Goal: Task Accomplishment & Management: Complete application form

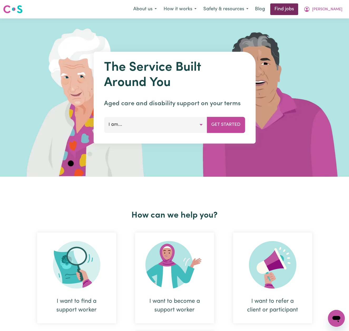
click at [298, 10] on link "Find jobs" at bounding box center [284, 9] width 28 height 12
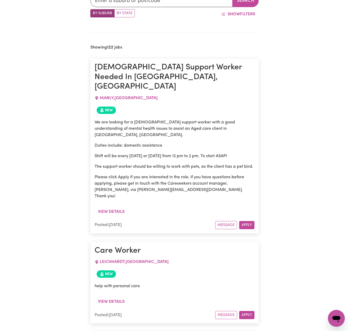
scroll to position [181, 0]
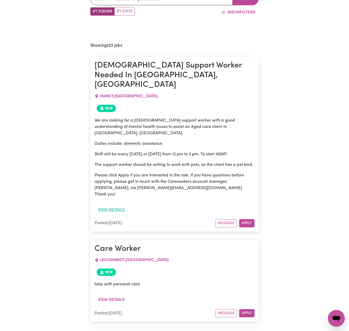
click at [120, 205] on button "View details" at bounding box center [111, 210] width 33 height 10
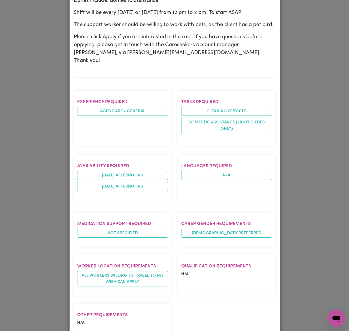
scroll to position [143, 0]
click at [315, 114] on div "Job Details Female Support Worker Needed In Manly, NSW MANLY , New South Wales …" at bounding box center [174, 165] width 349 height 331
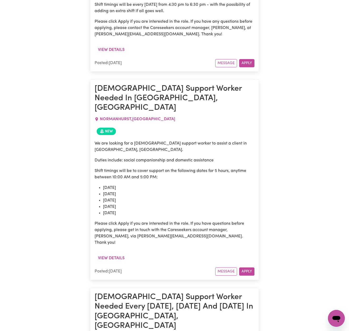
scroll to position [10858, 0]
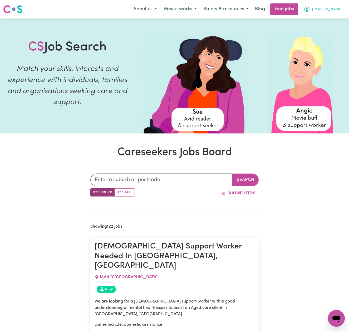
click at [335, 11] on span "[PERSON_NAME]" at bounding box center [327, 10] width 30 height 6
click at [331, 18] on link "My Account" at bounding box center [325, 21] width 42 height 10
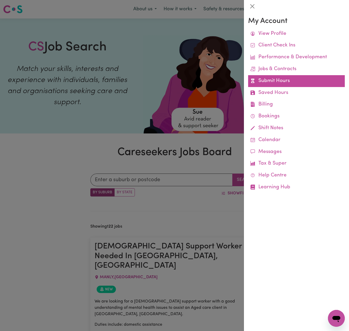
click at [285, 77] on link "Submit Hours" at bounding box center [296, 81] width 97 height 12
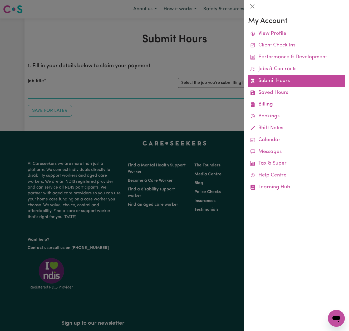
click at [285, 77] on link "Submit Hours" at bounding box center [296, 81] width 97 height 12
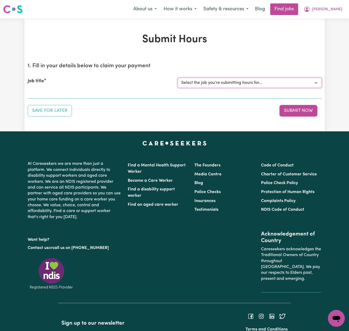
select select "13913"
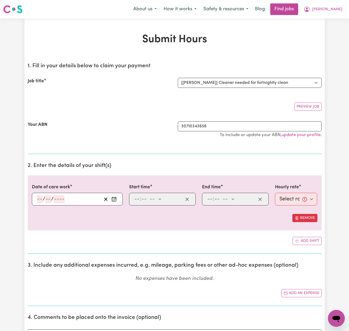
click at [113, 198] on icon "Enter the date of care work" at bounding box center [113, 198] width 5 height 5
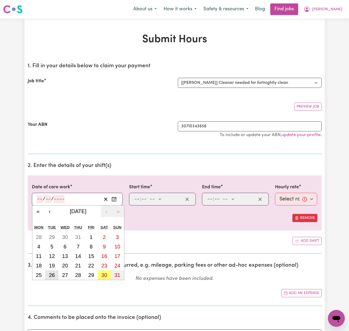
click at [55, 273] on abbr "26" at bounding box center [52, 275] width 6 height 6
type input "[DATE]"
type input "26"
type input "8"
type input "2025"
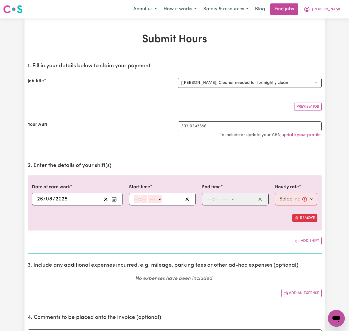
click at [140, 198] on input "number" at bounding box center [137, 199] width 6 height 8
type input "9"
type input "00"
select select "am"
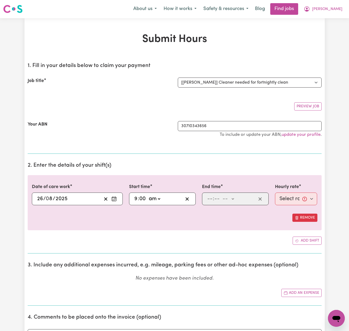
type input "09:00"
type input "0"
type input "12"
type input "00"
select select "pm"
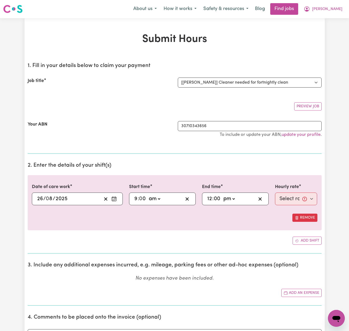
type input "12:00"
type input "0"
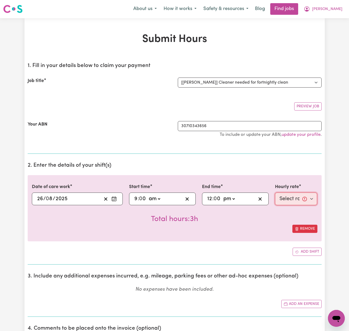
select select "50-Weekday"
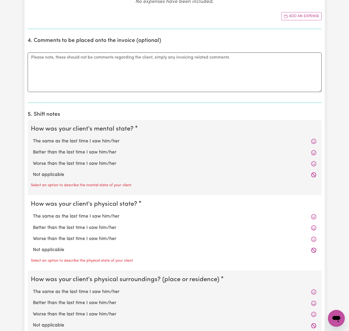
scroll to position [293, 0]
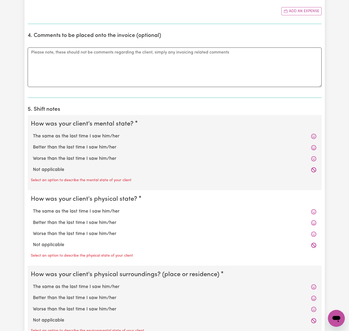
click at [97, 135] on label "The same as the last time I saw him/her" at bounding box center [174, 136] width 283 height 7
click at [33, 133] on input "The same as the last time I saw him/her" at bounding box center [33, 132] width 0 height 0
radio input "true"
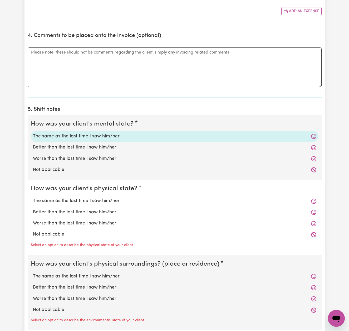
click at [100, 199] on label "The same as the last time I saw him/her" at bounding box center [174, 200] width 283 height 7
click at [33, 197] on input "The same as the last time I saw him/her" at bounding box center [33, 197] width 0 height 0
radio input "true"
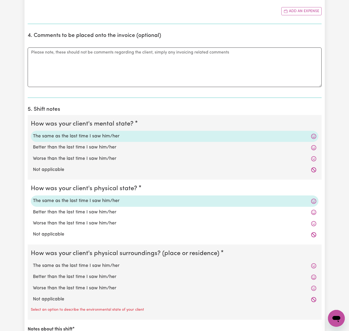
click at [100, 264] on label "The same as the last time I saw him/her" at bounding box center [174, 265] width 283 height 7
click at [33, 262] on input "The same as the last time I saw him/her" at bounding box center [33, 262] width 0 height 0
radio input "true"
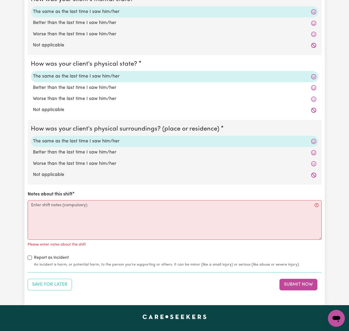
scroll to position [442, 0]
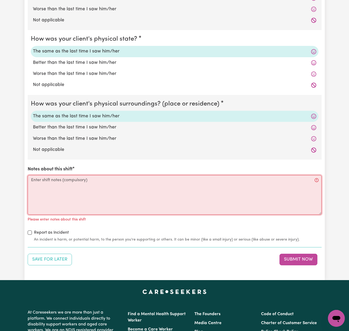
click at [175, 181] on textarea "Notes about this shift" at bounding box center [175, 195] width 294 height 40
paste textarea "I supported [PERSON_NAME] with household tasks and community access during this…"
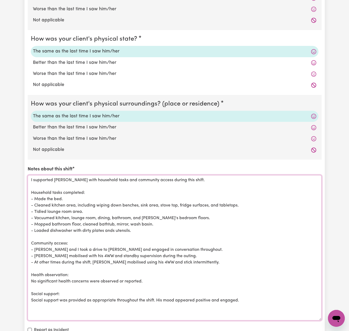
scroll to position [0, 0]
click at [30, 189] on textarea "I supported [PERSON_NAME] with household tasks and community access during this…" at bounding box center [175, 254] width 294 height 158
drag, startPoint x: 148, startPoint y: 176, endPoint x: 102, endPoint y: 177, distance: 45.6
click at [102, 177] on textarea "I supported [PERSON_NAME] with household tasks and community access during this…" at bounding box center [175, 254] width 294 height 158
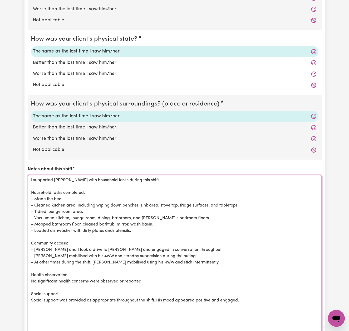
click at [179, 202] on textarea "I supported [PERSON_NAME] with household tasks during this shift. Household tas…" at bounding box center [175, 254] width 294 height 158
drag, startPoint x: 57, startPoint y: 206, endPoint x: 26, endPoint y: 206, distance: 31.1
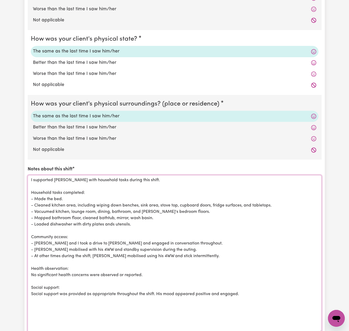
click at [157, 215] on textarea "I supported [PERSON_NAME] with household tasks during this shift. Household tas…" at bounding box center [175, 254] width 294 height 158
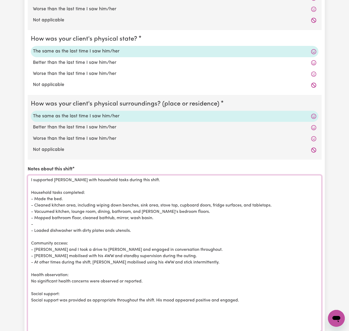
paste textarea "* Mirror in bedroom and bathroom"
click at [41, 220] on textarea "I supported [PERSON_NAME] with household tasks during this shift. Household tas…" at bounding box center [175, 254] width 294 height 158
click at [119, 220] on textarea "I supported [PERSON_NAME] with household tasks during this shift. Household tas…" at bounding box center [175, 254] width 294 height 158
drag, startPoint x: 213, startPoint y: 201, endPoint x: 181, endPoint y: 201, distance: 31.9
click at [180, 202] on textarea "I supported [PERSON_NAME] with household tasks during this shift. Household tas…" at bounding box center [175, 254] width 294 height 158
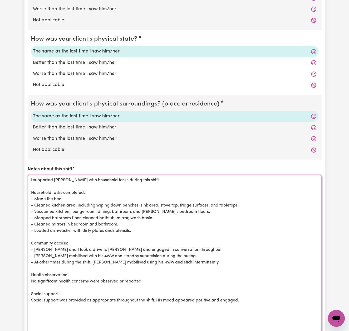
click at [246, 201] on textarea "I supported [PERSON_NAME] with household tasks during this shift. Household tas…" at bounding box center [175, 254] width 294 height 158
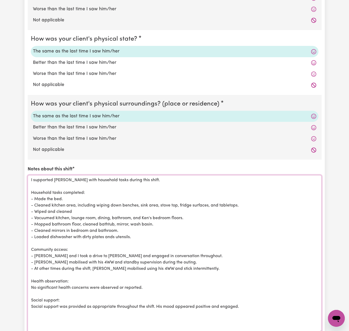
paste textarea "* Cupboard, splash back, cupboard handles"
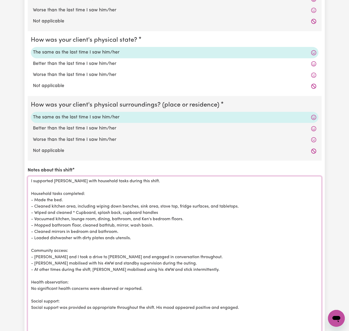
click at [78, 208] on textarea "I supported [PERSON_NAME] with household tasks during this shift. Household tas…" at bounding box center [175, 255] width 294 height 158
click at [91, 208] on textarea "I supported [PERSON_NAME] with household tasks during this shift. Household tas…" at bounding box center [175, 255] width 294 height 158
drag, startPoint x: 221, startPoint y: 210, endPoint x: 179, endPoint y: 208, distance: 41.7
click at [179, 208] on textarea "I supported [PERSON_NAME] with household tasks during this shift. Household tas…" at bounding box center [175, 255] width 294 height 158
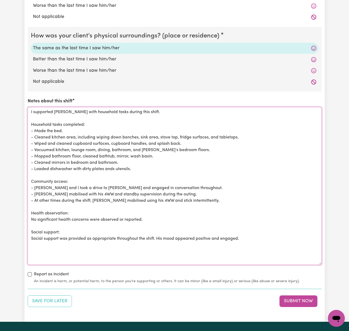
scroll to position [509, 0]
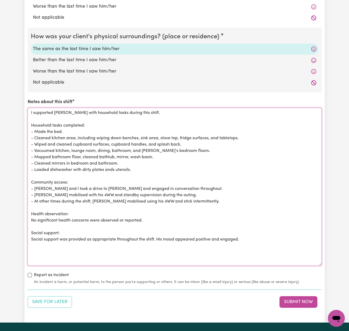
drag, startPoint x: 66, startPoint y: 179, endPoint x: 30, endPoint y: 180, distance: 35.8
click at [29, 180] on textarea "I supported [PERSON_NAME] with household tasks during this shift. Household tas…" at bounding box center [175, 187] width 294 height 158
drag, startPoint x: 105, startPoint y: 190, endPoint x: 24, endPoint y: 187, distance: 80.9
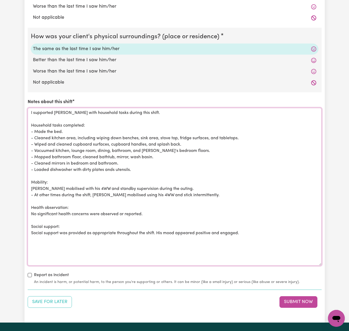
drag, startPoint x: 133, startPoint y: 189, endPoint x: 86, endPoint y: 185, distance: 46.8
click at [86, 185] on textarea "I supported [PERSON_NAME] with household tasks during this shift. Household tas…" at bounding box center [175, 187] width 294 height 158
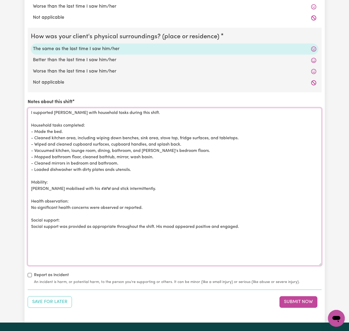
drag, startPoint x: 217, startPoint y: 223, endPoint x: 165, endPoint y: 224, distance: 51.9
click at [164, 224] on textarea "I supported [PERSON_NAME] with household tasks during this shift. Household tas…" at bounding box center [175, 187] width 294 height 158
paste textarea "* Good mood and affect, engaged and appeared happy"
drag, startPoint x: 168, startPoint y: 223, endPoint x: 164, endPoint y: 223, distance: 3.7
click at [164, 223] on textarea "I supported [PERSON_NAME] with household tasks during this shift. Household tas…" at bounding box center [175, 187] width 294 height 158
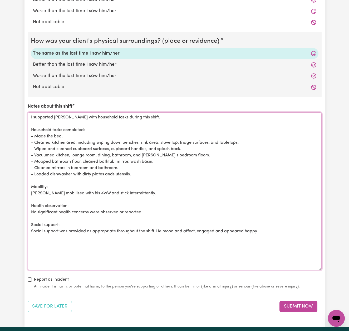
scroll to position [505, 0]
drag, startPoint x: 198, startPoint y: 228, endPoint x: 164, endPoint y: 228, distance: 33.7
click at [164, 228] on textarea "I supported [PERSON_NAME] with household tasks during this shift. Household tas…" at bounding box center [175, 191] width 294 height 158
click at [235, 228] on textarea "I supported [PERSON_NAME] with household tasks during this shift. Household tas…" at bounding box center [175, 191] width 294 height 158
type textarea "I supported [PERSON_NAME] with household tasks during this shift. Household tas…"
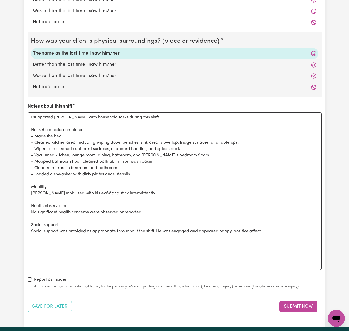
click at [292, 302] on button "Submit Now" at bounding box center [298, 306] width 38 height 12
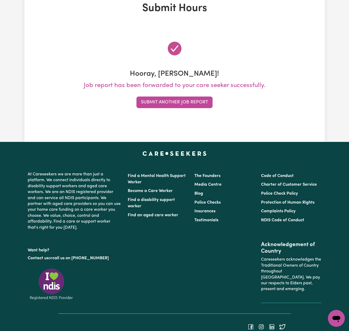
scroll to position [0, 0]
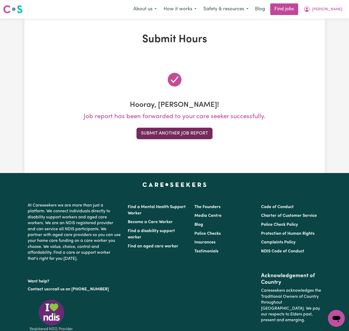
click at [203, 135] on button "Submit Another Job Report" at bounding box center [174, 133] width 76 height 12
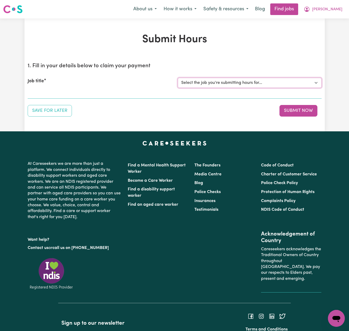
select select "14193"
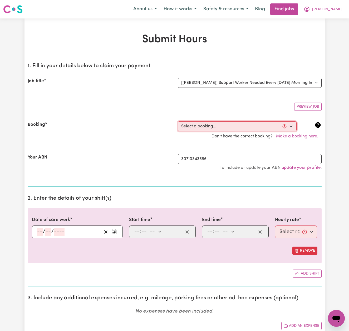
select select "356534"
type input "[DATE]"
type input "26"
type input "8"
type input "2025"
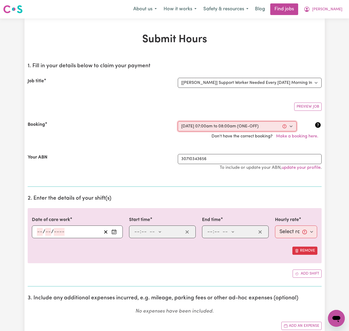
type input "07:00"
type input "7"
type input "0"
select select "am"
type input "08:00"
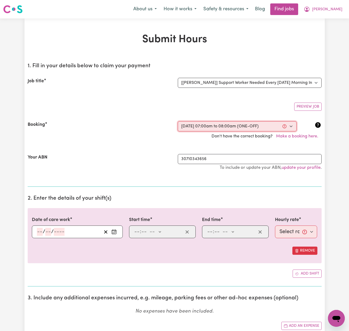
type input "8"
type input "0"
select select "am"
select select "54-Weekday"
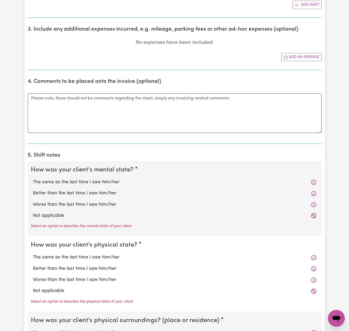
scroll to position [325, 0]
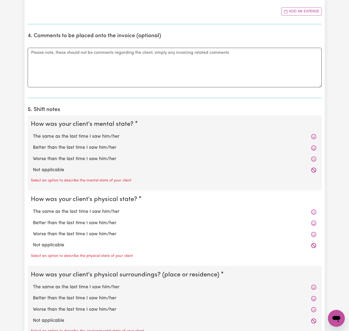
click at [100, 133] on label "The same as the last time I saw him/her" at bounding box center [174, 136] width 283 height 7
click at [33, 133] on input "The same as the last time I saw him/her" at bounding box center [33, 133] width 0 height 0
radio input "true"
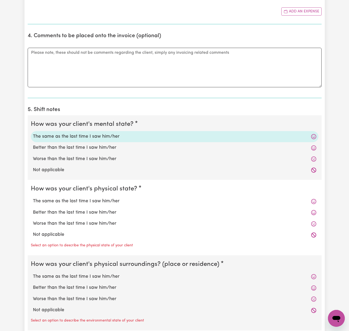
click at [102, 198] on label "The same as the last time I saw him/her" at bounding box center [174, 201] width 283 height 7
click at [33, 197] on input "The same as the last time I saw him/her" at bounding box center [33, 197] width 0 height 0
radio input "true"
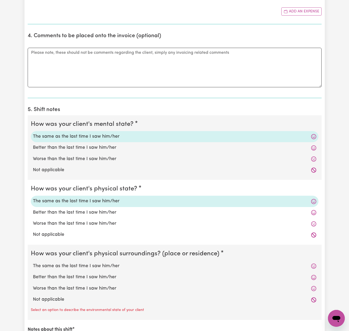
click at [100, 263] on label "The same as the last time I saw him/her" at bounding box center [174, 265] width 283 height 7
click at [33, 262] on input "The same as the last time I saw him/her" at bounding box center [33, 262] width 0 height 0
radio input "true"
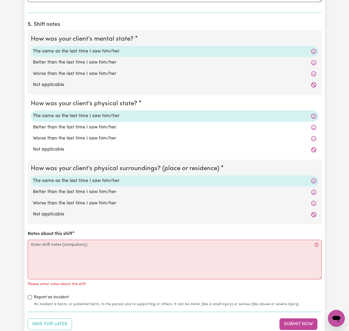
scroll to position [413, 0]
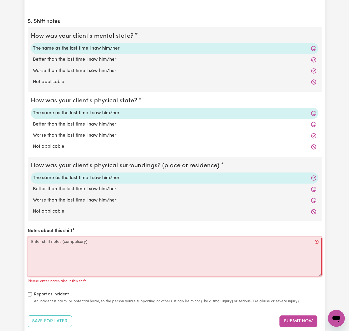
click at [213, 245] on textarea "Notes about this shift" at bounding box center [175, 257] width 294 height 40
paste textarea "I assisted [PERSON_NAME] with his morning routine. Personal care: - Required mi…"
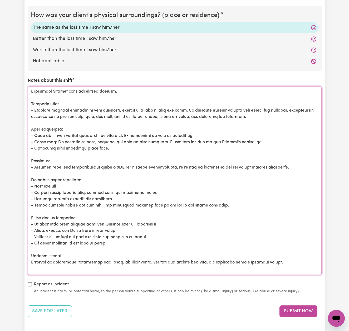
scroll to position [0, 0]
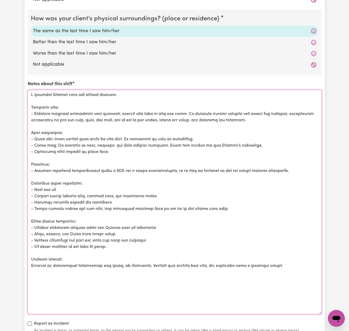
click at [105, 116] on textarea "Notes about this shift" at bounding box center [175, 202] width 294 height 224
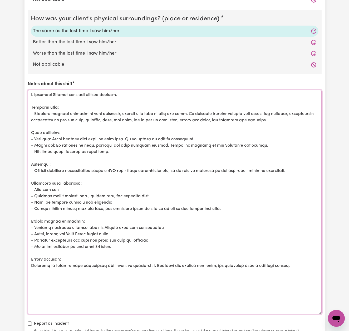
click at [280, 117] on textarea "Notes about this shift" at bounding box center [175, 202] width 294 height 224
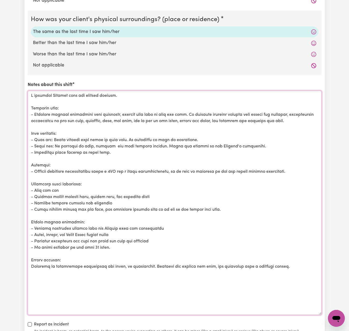
drag, startPoint x: 127, startPoint y: 137, endPoint x: 52, endPoint y: 137, distance: 75.3
click at [52, 137] on textarea "Notes about this shift" at bounding box center [175, 203] width 294 height 224
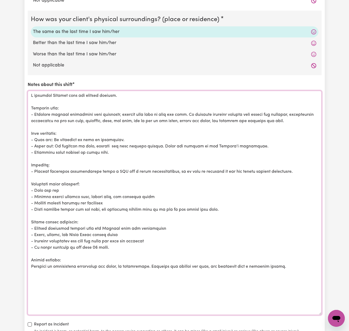
drag, startPoint x: 117, startPoint y: 143, endPoint x: 54, endPoint y: 144, distance: 63.2
click at [54, 144] on textarea "Notes about this shift" at bounding box center [175, 203] width 294 height 224
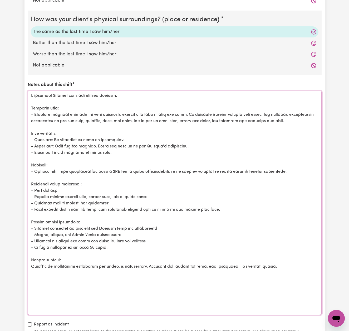
click at [35, 168] on textarea "Notes about this shift" at bounding box center [175, 203] width 294 height 224
click at [107, 168] on textarea "Notes about this shift" at bounding box center [175, 203] width 294 height 224
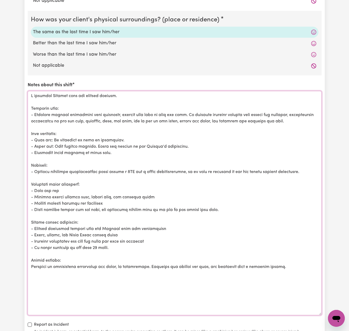
drag, startPoint x: 144, startPoint y: 169, endPoint x: 142, endPoint y: 168, distance: 2.7
click at [143, 168] on textarea "Notes about this shift" at bounding box center [175, 203] width 294 height 224
click at [147, 168] on textarea "Notes about this shift" at bounding box center [175, 203] width 294 height 224
click at [146, 168] on textarea "Notes about this shift" at bounding box center [175, 203] width 294 height 224
click at [140, 168] on textarea "Notes about this shift" at bounding box center [175, 203] width 294 height 224
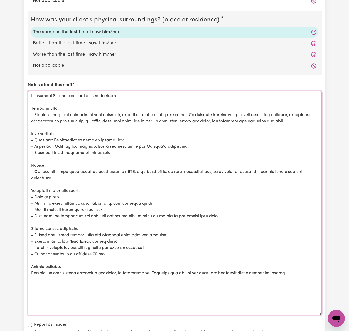
click at [166, 168] on textarea "Notes about this shift" at bounding box center [175, 203] width 294 height 224
click at [178, 168] on textarea "Notes about this shift" at bounding box center [175, 203] width 294 height 224
click at [183, 168] on textarea "Notes about this shift" at bounding box center [175, 203] width 294 height 224
drag, startPoint x: 184, startPoint y: 168, endPoint x: 182, endPoint y: 167, distance: 2.8
click at [183, 167] on textarea "Notes about this shift" at bounding box center [175, 203] width 294 height 224
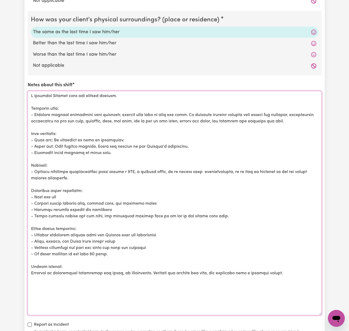
drag, startPoint x: 228, startPoint y: 168, endPoint x: 203, endPoint y: 168, distance: 24.8
click at [203, 168] on textarea "Notes about this shift" at bounding box center [175, 203] width 294 height 224
click at [85, 193] on textarea "Notes about this shift" at bounding box center [175, 203] width 294 height 224
click at [154, 198] on textarea "Notes about this shift" at bounding box center [175, 203] width 294 height 224
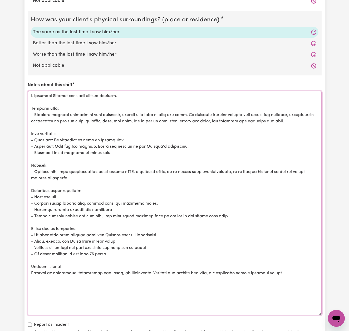
click at [116, 205] on textarea "Notes about this shift" at bounding box center [175, 203] width 294 height 224
click at [71, 192] on textarea "Notes about this shift" at bounding box center [175, 203] width 294 height 224
click at [163, 198] on textarea "Notes about this shift" at bounding box center [175, 203] width 294 height 224
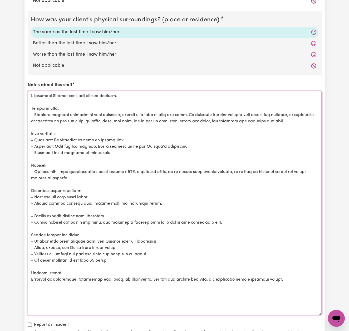
click at [37, 213] on textarea "Notes about this shift" at bounding box center [175, 203] width 294 height 224
click at [110, 212] on textarea "Notes about this shift" at bounding box center [175, 203] width 294 height 224
click at [301, 118] on textarea "Notes about this shift" at bounding box center [175, 203] width 294 height 224
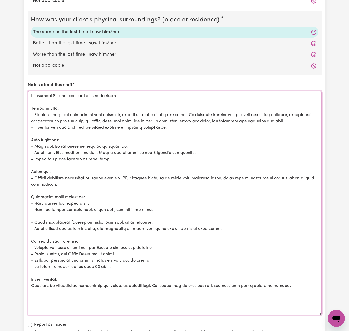
click at [57, 213] on textarea "Notes about this shift" at bounding box center [175, 203] width 294 height 224
click at [156, 218] on textarea "Notes about this shift" at bounding box center [175, 203] width 294 height 224
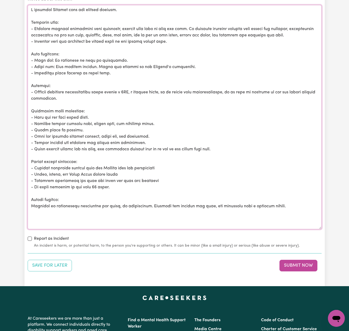
scroll to position [645, 0]
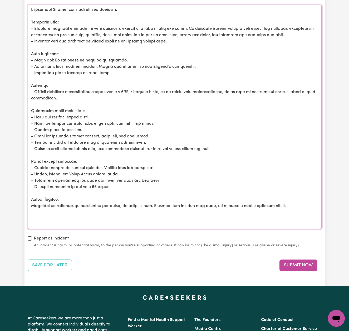
click at [163, 165] on textarea "Notes about this shift" at bounding box center [175, 117] width 294 height 224
click at [132, 170] on textarea "Notes about this shift" at bounding box center [175, 117] width 294 height 224
click at [101, 170] on textarea "Notes about this shift" at bounding box center [175, 117] width 294 height 224
click at [48, 170] on textarea "Notes about this shift" at bounding box center [175, 117] width 294 height 224
drag, startPoint x: 109, startPoint y: 171, endPoint x: 72, endPoint y: 170, distance: 36.9
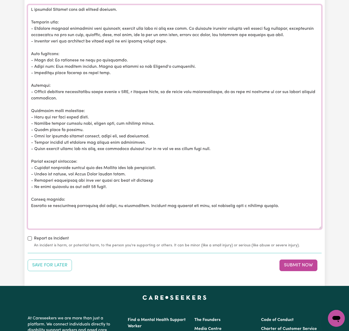
click at [72, 170] on textarea "Notes about this shift" at bounding box center [175, 117] width 294 height 224
click at [107, 171] on textarea "Notes about this shift" at bounding box center [175, 117] width 294 height 224
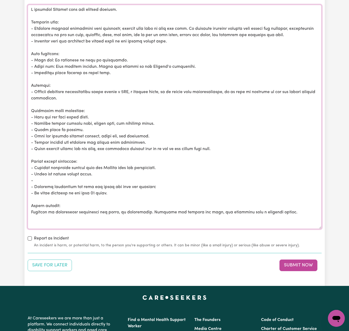
paste textarea ", and Apple Watch"
click at [44, 178] on textarea "Notes about this shift" at bounding box center [175, 117] width 294 height 224
click at [71, 176] on textarea "Notes about this shift" at bounding box center [175, 117] width 294 height 224
click at [35, 177] on textarea "Notes about this shift" at bounding box center [175, 117] width 294 height 224
click at [115, 176] on textarea "Notes about this shift" at bounding box center [175, 117] width 294 height 224
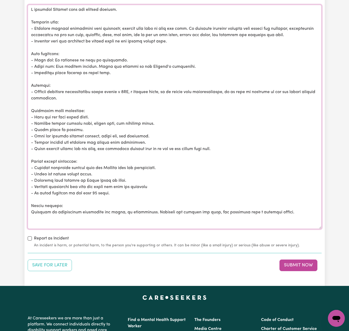
drag, startPoint x: 289, startPoint y: 209, endPoint x: 287, endPoint y: 207, distance: 2.8
click at [289, 209] on textarea "Notes about this shift" at bounding box center [175, 117] width 294 height 224
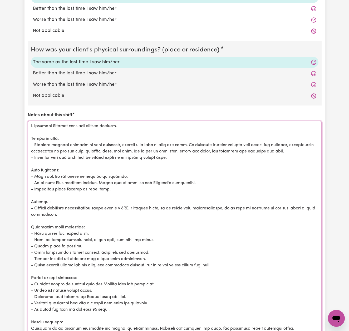
drag, startPoint x: 292, startPoint y: 210, endPoint x: 64, endPoint y: -9, distance: 315.7
click at [64, 0] on html "Menu About us How it works Safety & resources Blog Find jobs [PERSON_NAME] Subm…" at bounding box center [174, 58] width 349 height 1174
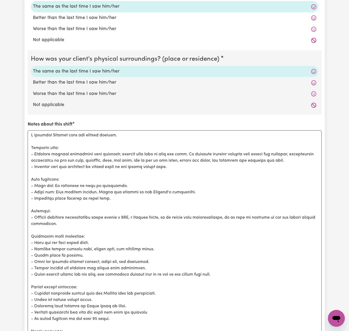
click at [207, 161] on textarea "Notes about this shift" at bounding box center [175, 242] width 294 height 224
click at [211, 175] on textarea "Notes about this shift" at bounding box center [175, 242] width 294 height 224
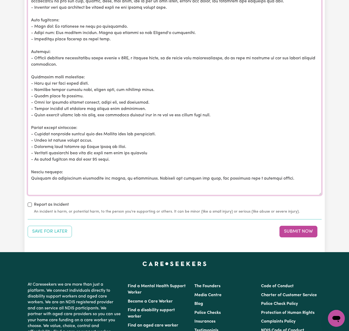
scroll to position [606, 0]
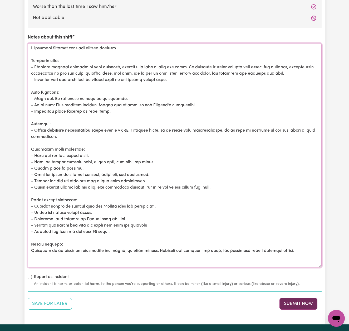
type textarea "I assisted [PERSON_NAME] with his morning routine. Personal care: - Required mi…"
click at [301, 298] on button "Submit Now" at bounding box center [298, 304] width 38 height 12
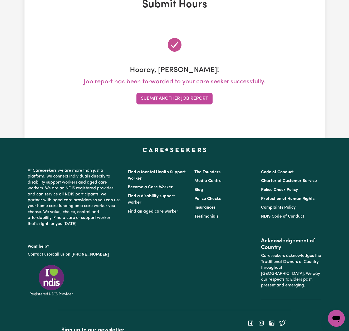
scroll to position [0, 0]
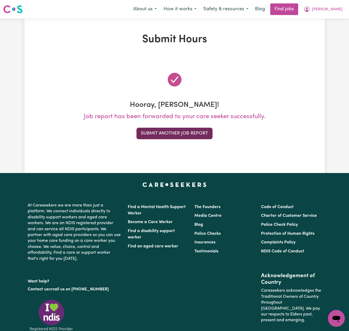
click at [190, 134] on button "Submit Another Job Report" at bounding box center [174, 133] width 76 height 12
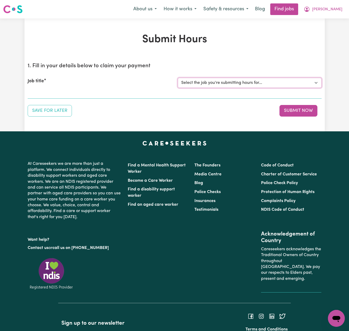
select select "12863"
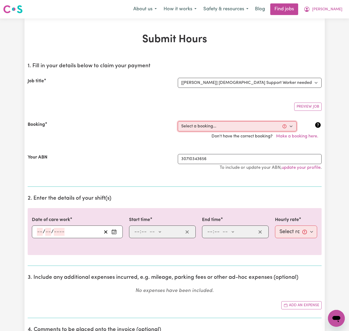
select select "359396"
type input "[DATE]"
type input "26"
type input "8"
type input "2025"
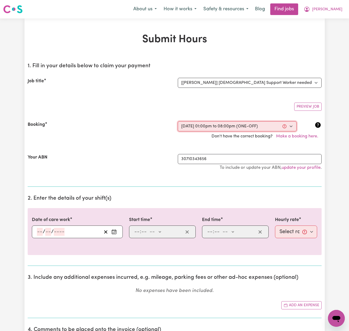
type input "13:00"
type input "1"
type input "0"
select select "pm"
type input "20:00"
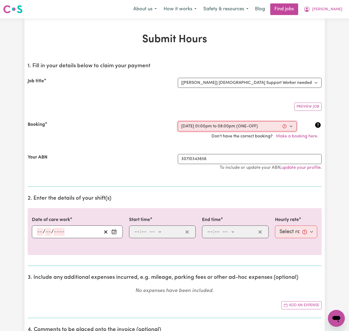
type input "8"
type input "0"
select select "pm"
select select "50-Weekday"
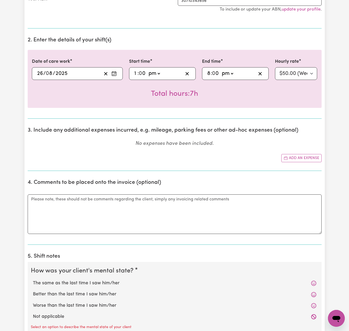
scroll to position [159, 0]
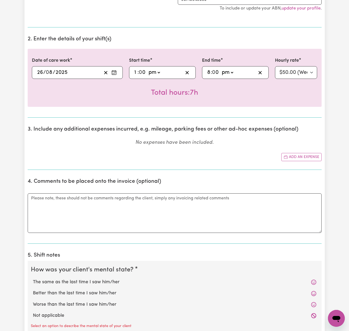
click at [209, 73] on input "8" at bounding box center [209, 72] width 4 height 8
type input "19:00"
type input "7"
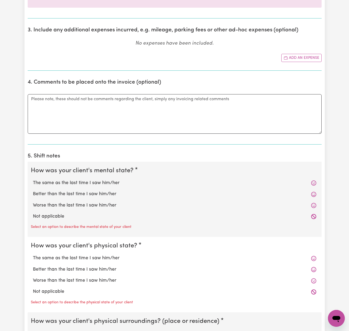
scroll to position [260, 0]
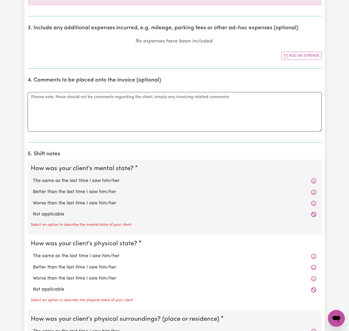
click at [107, 177] on label "The same as the last time I saw him/her" at bounding box center [174, 180] width 283 height 7
click at [33, 177] on input "The same as the last time I saw him/her" at bounding box center [33, 177] width 0 height 0
radio input "true"
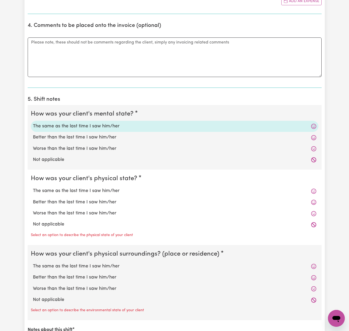
scroll to position [341, 0]
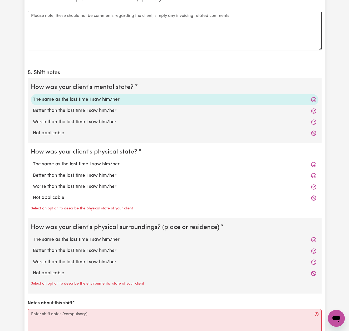
click at [105, 163] on label "The same as the last time I saw him/her" at bounding box center [174, 164] width 283 height 7
click at [33, 161] on input "The same as the last time I saw him/her" at bounding box center [33, 160] width 0 height 0
radio input "true"
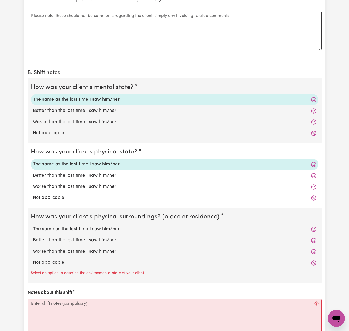
click at [111, 228] on label "The same as the last time I saw him/her" at bounding box center [174, 228] width 283 height 7
click at [33, 225] on input "The same as the last time I saw him/her" at bounding box center [33, 225] width 0 height 0
radio input "true"
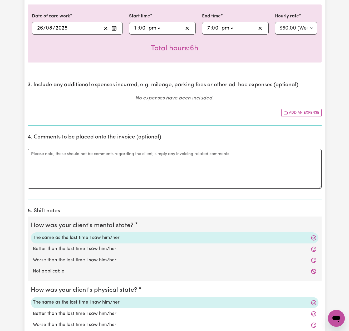
scroll to position [161, 0]
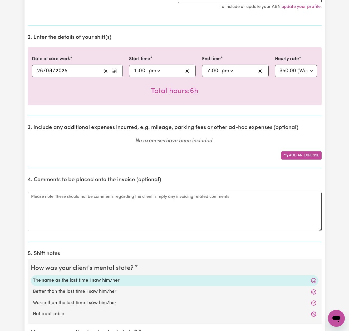
click at [303, 153] on button "Add an expense" at bounding box center [301, 155] width 40 height 8
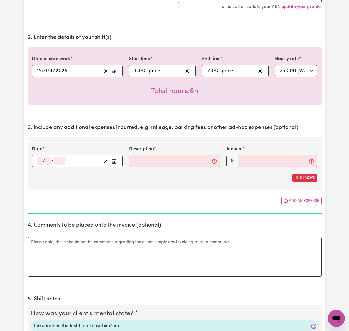
click at [114, 158] on icon "Enter the date of expense" at bounding box center [113, 160] width 5 height 5
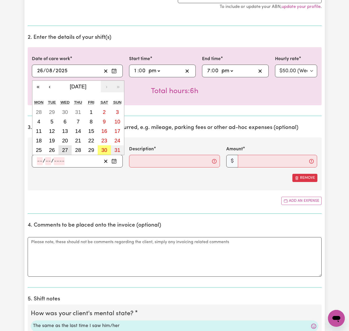
click at [64, 150] on abbr "27" at bounding box center [65, 150] width 6 height 6
type input "[DATE]"
type input "27"
type input "8"
type input "2025"
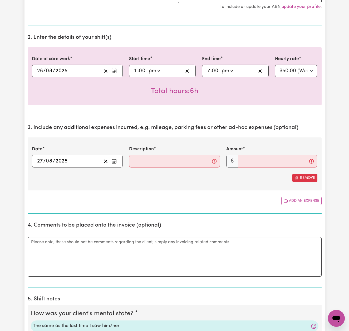
click at [111, 160] on button "Enter the date of expense" at bounding box center [114, 161] width 8 height 8
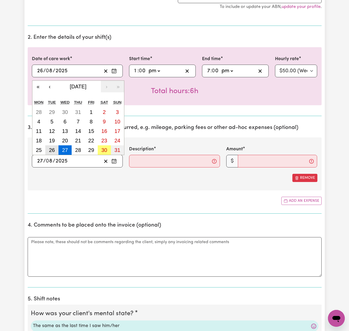
click at [53, 153] on button "26" at bounding box center [51, 149] width 13 height 9
type input "[DATE]"
type input "26"
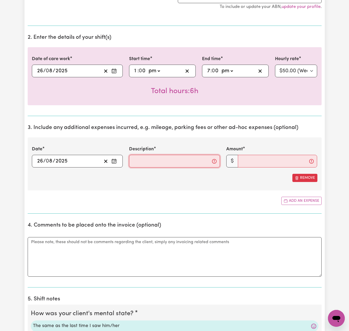
click at [138, 161] on input "Description" at bounding box center [174, 161] width 91 height 13
type input "Fuel"
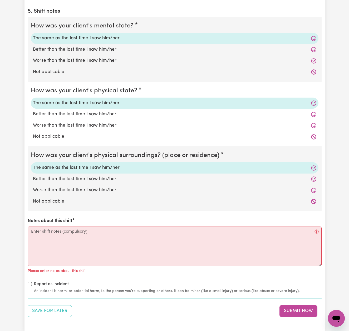
scroll to position [455, 0]
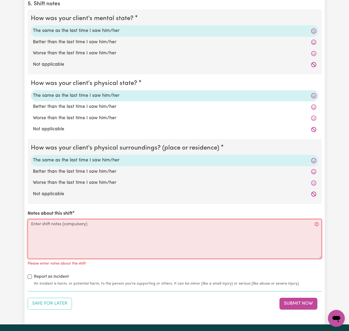
click at [209, 231] on textarea "Notes about this shift" at bounding box center [175, 239] width 294 height 40
paste textarea "L ipsumdol Sitam cons adipiscin elitse doei tempo, incididun utl etdolor magnaa…"
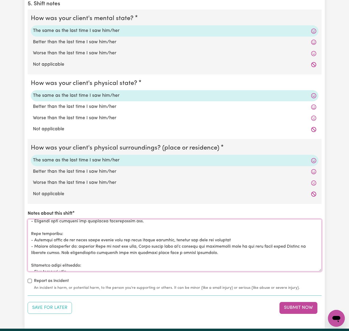
scroll to position [55, 0]
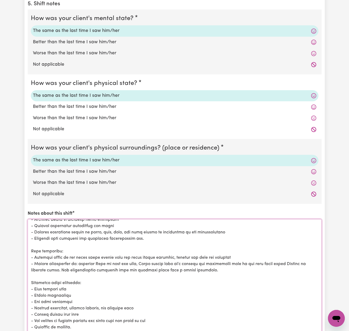
click at [331, 330] on html "Menu About us How it works Safety & resources Blog Find jobs [PERSON_NAME] Subm…" at bounding box center [174, 102] width 349 height 1114
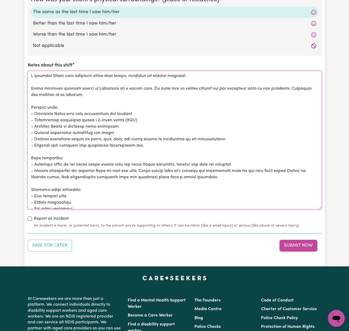
scroll to position [0, 0]
drag, startPoint x: 62, startPoint y: 86, endPoint x: 148, endPoint y: 87, distance: 86.4
click at [148, 87] on textarea "Notes about this shift" at bounding box center [175, 140] width 294 height 138
drag, startPoint x: 155, startPoint y: 86, endPoint x: 139, endPoint y: 86, distance: 15.5
click at [139, 86] on textarea "Notes about this shift" at bounding box center [175, 140] width 294 height 138
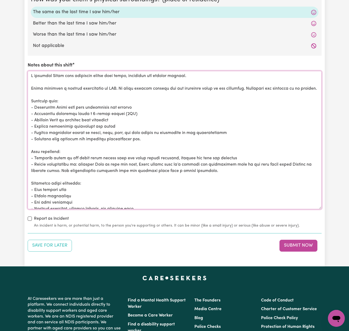
click at [154, 85] on textarea "Notes about this shift" at bounding box center [175, 140] width 294 height 138
click at [178, 85] on textarea "Notes about this shift" at bounding box center [175, 140] width 294 height 138
drag, startPoint x: 218, startPoint y: 86, endPoint x: 248, endPoint y: 84, distance: 29.6
click at [248, 85] on textarea "Notes about this shift" at bounding box center [175, 140] width 294 height 138
click at [207, 86] on textarea "Notes about this shift" at bounding box center [175, 140] width 294 height 138
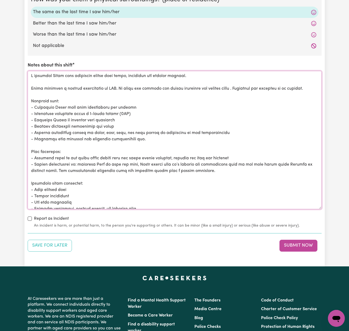
click at [139, 104] on textarea "Notes about this shift" at bounding box center [175, 140] width 294 height 138
drag, startPoint x: 122, startPoint y: 111, endPoint x: 87, endPoint y: 111, distance: 35.6
click at [87, 111] on textarea "Notes about this shift" at bounding box center [175, 140] width 294 height 138
click at [104, 111] on textarea "Notes about this shift" at bounding box center [175, 140] width 294 height 138
click at [114, 117] on textarea "Notes about this shift" at bounding box center [175, 140] width 294 height 138
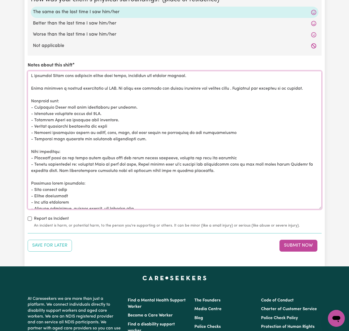
click at [119, 122] on textarea "Notes about this shift" at bounding box center [175, 140] width 294 height 138
drag, startPoint x: 102, startPoint y: 130, endPoint x: 153, endPoint y: 127, distance: 50.4
click at [153, 127] on textarea "Notes about this shift" at bounding box center [175, 140] width 294 height 138
click at [191, 127] on textarea "Notes about this shift" at bounding box center [175, 140] width 294 height 138
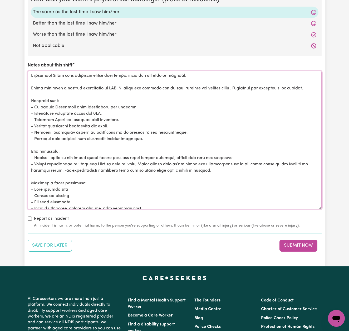
click at [107, 85] on textarea "Notes about this shift" at bounding box center [175, 140] width 294 height 138
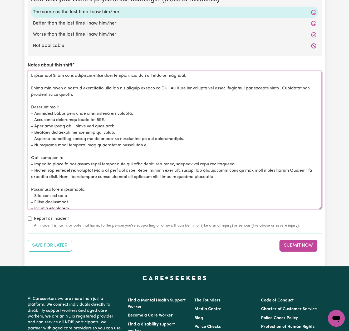
drag, startPoint x: 100, startPoint y: 141, endPoint x: 80, endPoint y: 142, distance: 20.3
click at [80, 142] on textarea "Notes about this shift" at bounding box center [175, 140] width 294 height 138
click at [133, 139] on textarea "Notes about this shift" at bounding box center [175, 140] width 294 height 138
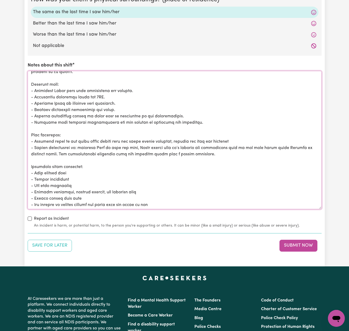
scroll to position [22, 0]
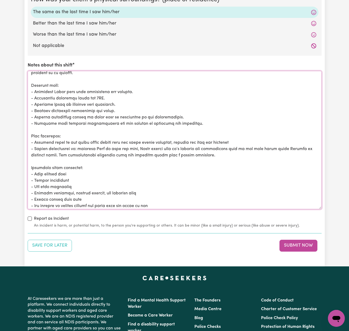
drag, startPoint x: 65, startPoint y: 102, endPoint x: 29, endPoint y: 102, distance: 35.8
click at [29, 102] on textarea "Notes about this shift" at bounding box center [175, 140] width 294 height 138
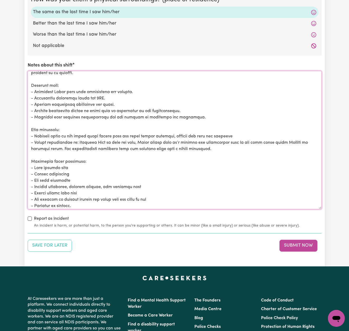
click at [34, 89] on textarea "Notes about this shift" at bounding box center [175, 140] width 294 height 138
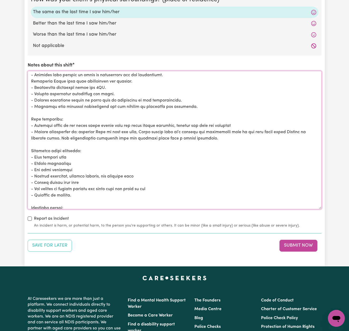
scroll to position [39, 0]
click at [222, 122] on textarea "Notes about this shift" at bounding box center [175, 140] width 294 height 138
drag, startPoint x: 85, startPoint y: 129, endPoint x: 36, endPoint y: 130, distance: 49.8
click at [36, 130] on textarea "Notes about this shift" at bounding box center [175, 140] width 294 height 138
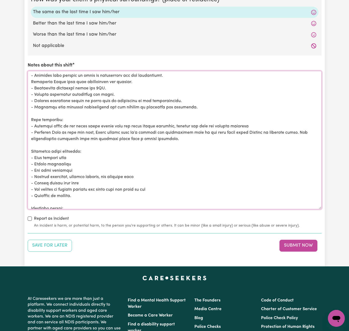
click at [56, 129] on textarea "Notes about this shift" at bounding box center [175, 140] width 294 height 138
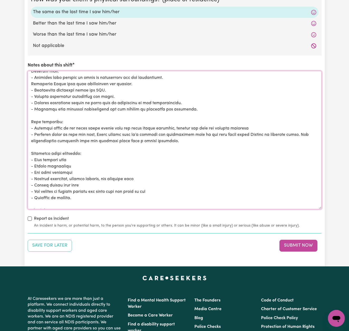
drag, startPoint x: 95, startPoint y: 133, endPoint x: 296, endPoint y: 135, distance: 201.0
click at [296, 135] on textarea "Notes about this shift" at bounding box center [175, 140] width 294 height 138
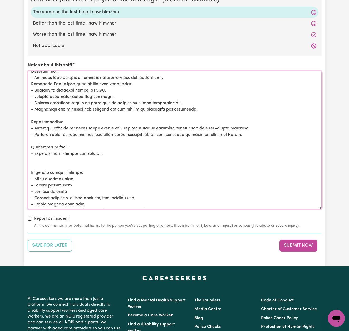
click at [102, 151] on textarea "Notes about this shift" at bounding box center [175, 140] width 294 height 138
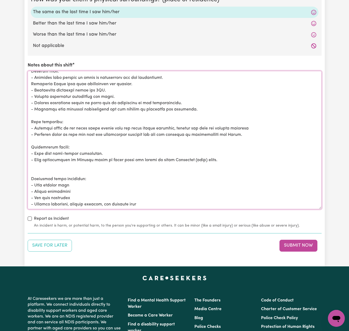
drag, startPoint x: 217, startPoint y: 157, endPoint x: 202, endPoint y: 156, distance: 14.8
click at [202, 156] on textarea "Notes about this shift" at bounding box center [175, 140] width 294 height 138
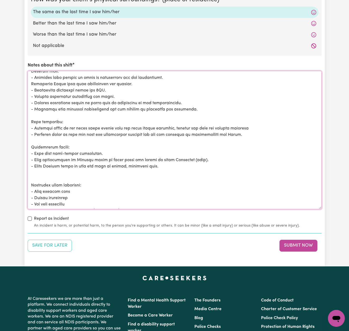
click at [95, 171] on textarea "Notes about this shift" at bounding box center [175, 140] width 294 height 138
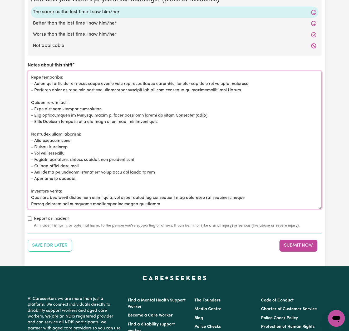
scroll to position [81, 0]
click at [76, 139] on textarea "Notes about this shift" at bounding box center [175, 140] width 294 height 138
click at [75, 144] on textarea "Notes about this shift" at bounding box center [175, 140] width 294 height 138
click at [74, 150] on textarea "Notes about this shift" at bounding box center [175, 140] width 294 height 138
click at [148, 157] on textarea "Notes about this shift" at bounding box center [175, 140] width 294 height 138
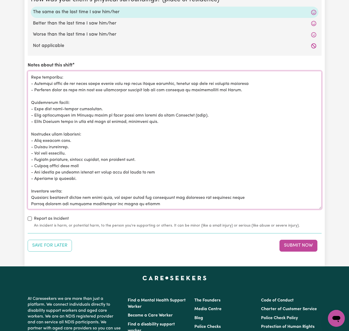
click at [105, 157] on textarea "Notes about this shift" at bounding box center [175, 140] width 294 height 138
click at [87, 162] on textarea "Notes about this shift" at bounding box center [175, 140] width 294 height 138
click at [38, 169] on textarea "Notes about this shift" at bounding box center [175, 140] width 294 height 138
click at [158, 169] on textarea "Notes about this shift" at bounding box center [175, 140] width 294 height 138
click at [160, 168] on textarea "Notes about this shift" at bounding box center [175, 140] width 294 height 138
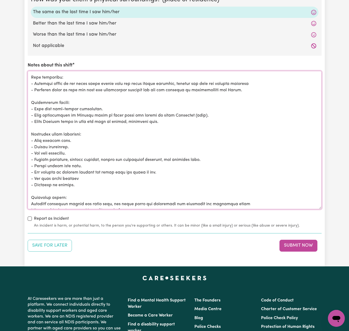
click at [36, 175] on textarea "Notes about this shift" at bounding box center [175, 140] width 294 height 138
click at [102, 174] on textarea "Notes about this shift" at bounding box center [175, 140] width 294 height 138
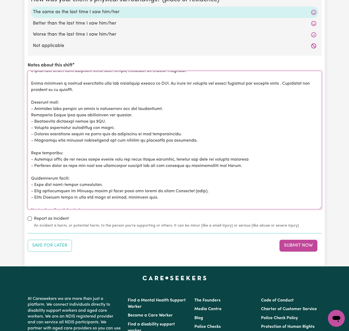
scroll to position [4, 0]
click at [31, 112] on textarea "Notes about this shift" at bounding box center [175, 140] width 294 height 138
click at [200, 140] on textarea "Notes about this shift" at bounding box center [175, 140] width 294 height 138
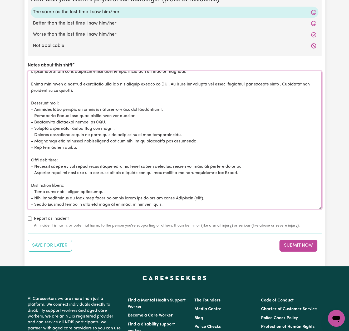
click at [58, 144] on textarea "Notes about this shift" at bounding box center [175, 140] width 294 height 138
click at [50, 145] on textarea "Notes about this shift" at bounding box center [175, 140] width 294 height 138
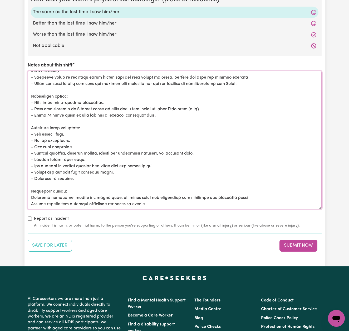
scroll to position [93, 0]
click at [90, 156] on textarea "Notes about this shift" at bounding box center [175, 140] width 294 height 138
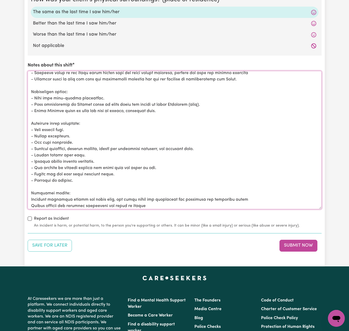
scroll to position [96, 0]
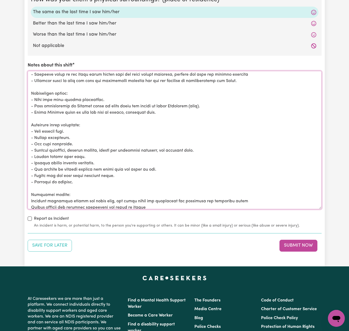
drag, startPoint x: 50, startPoint y: 198, endPoint x: 107, endPoint y: 197, distance: 57.2
click at [107, 197] on textarea "Notes about this shift" at bounding box center [175, 140] width 294 height 138
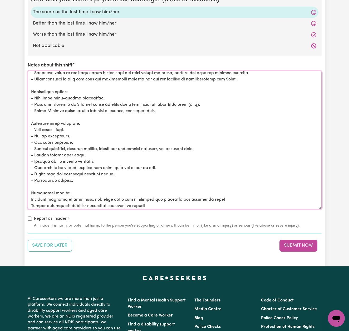
click at [140, 182] on textarea "Notes about this shift" at bounding box center [175, 140] width 294 height 138
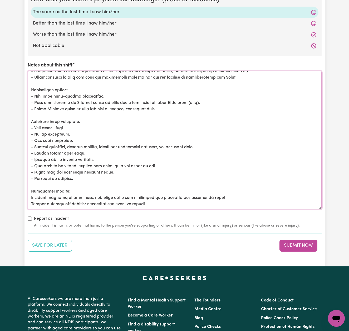
scroll to position [100, 0]
click at [235, 195] on textarea "Notes about this shift" at bounding box center [175, 140] width 294 height 138
paste textarea "I provided physical assistance by pushing [PERSON_NAME] wheelchair throughout t…"
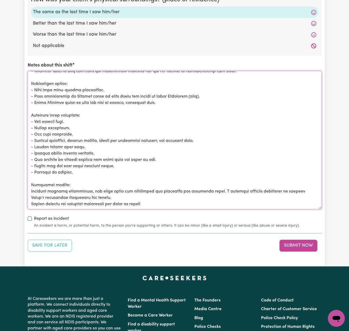
scroll to position [106, 0]
click at [82, 193] on textarea "Notes about this shift" at bounding box center [175, 140] width 294 height 138
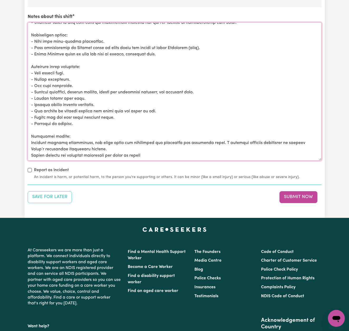
scroll to position [652, 0]
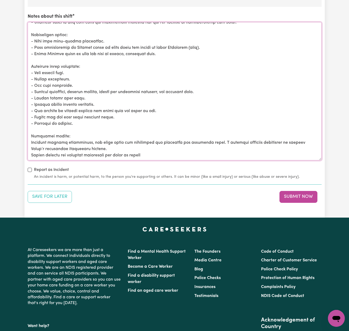
click at [96, 145] on textarea "Notes about this shift" at bounding box center [175, 91] width 294 height 138
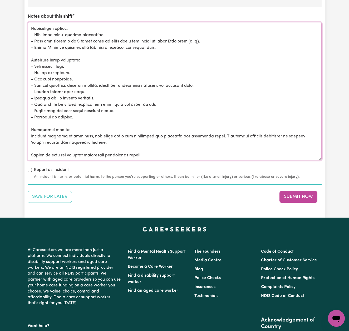
scroll to position [112, 0]
drag, startPoint x: 47, startPoint y: 148, endPoint x: 17, endPoint y: 148, distance: 29.8
paste textarea ": Provided throughout the shift, as appropriate."
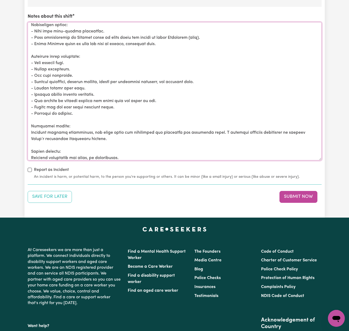
click at [258, 152] on textarea "Notes about this shift" at bounding box center [175, 91] width 294 height 138
paste textarea "[PERSON_NAME] was calm this shift and presented with a positive affect."
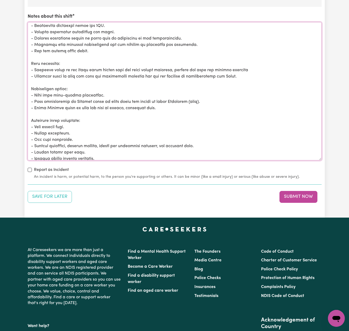
scroll to position [48, 0]
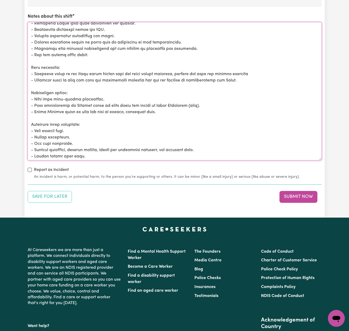
click at [252, 78] on textarea "Notes about this shift" at bounding box center [175, 91] width 294 height 138
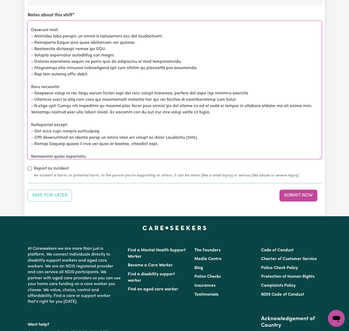
scroll to position [0, 0]
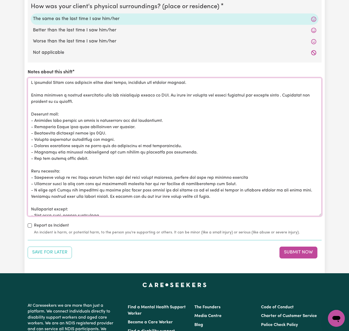
drag, startPoint x: 256, startPoint y: 146, endPoint x: 3, endPoint y: -7, distance: 295.1
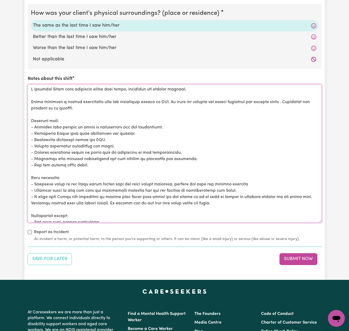
click at [143, 190] on textarea "Notes about this shift" at bounding box center [175, 153] width 294 height 138
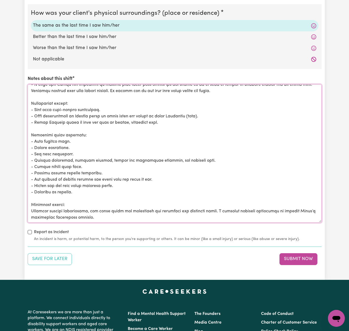
scroll to position [114, 0]
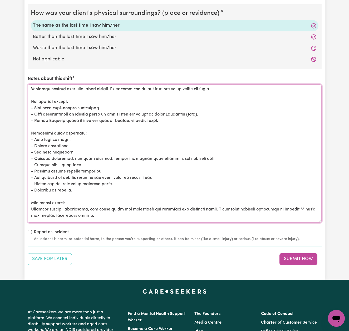
click at [76, 136] on textarea "Notes about this shift" at bounding box center [175, 153] width 294 height 138
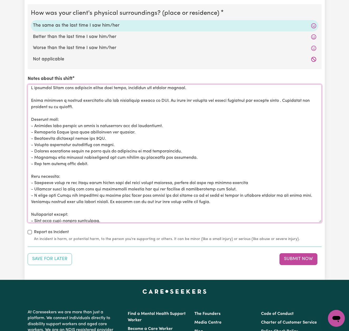
scroll to position [0, 0]
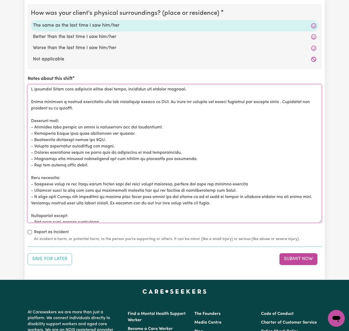
drag, startPoint x: 189, startPoint y: 212, endPoint x: 15, endPoint y: 58, distance: 232.3
paste textarea "during this shift, including his evening routine. [PERSON_NAME] attended a derm…"
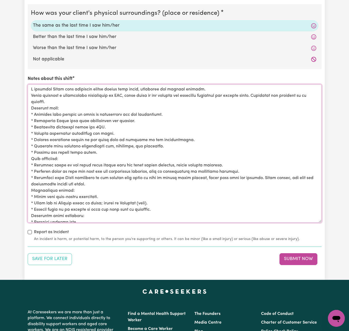
click at [32, 92] on textarea "Notes about this shift" at bounding box center [175, 153] width 294 height 138
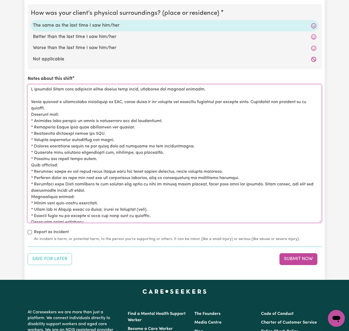
click at [31, 112] on textarea "Notes about this shift" at bounding box center [175, 153] width 294 height 138
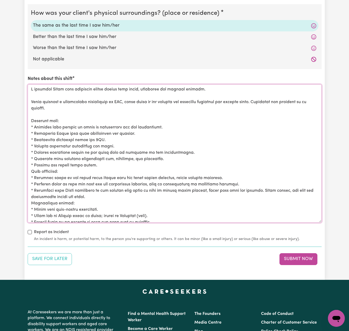
click at [35, 124] on textarea "Notes about this shift" at bounding box center [175, 153] width 294 height 138
click at [67, 117] on textarea "Notes about this shift" at bounding box center [175, 153] width 294 height 138
paste textarea "* As"
click at [41, 131] on textarea "Notes about this shift" at bounding box center [175, 153] width 294 height 138
click at [100, 160] on textarea "Notes about this shift" at bounding box center [175, 153] width 294 height 138
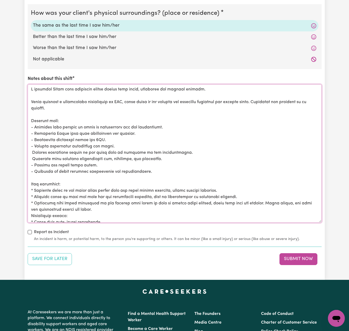
click at [34, 186] on textarea "Notes about this shift" at bounding box center [175, 153] width 294 height 138
click at [33, 193] on textarea "Notes about this shift" at bounding box center [175, 153] width 294 height 138
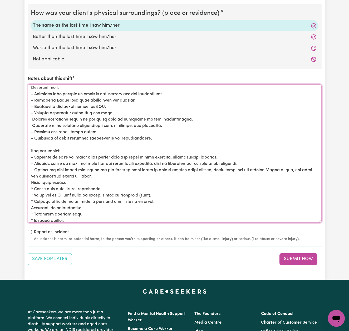
scroll to position [36, 0]
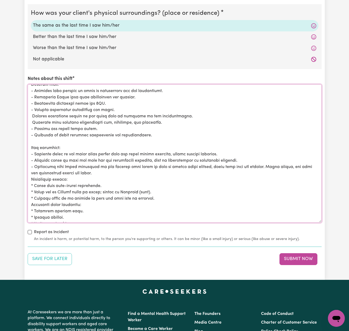
click at [30, 175] on textarea "Notes about this shift" at bounding box center [175, 153] width 294 height 138
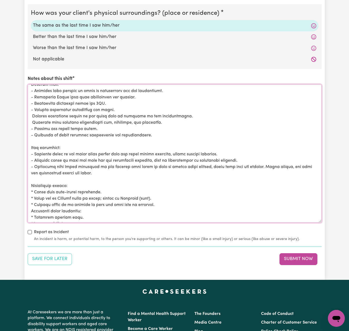
click at [34, 189] on textarea "Notes about this shift" at bounding box center [175, 153] width 294 height 138
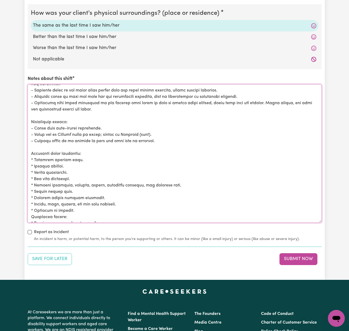
scroll to position [121, 0]
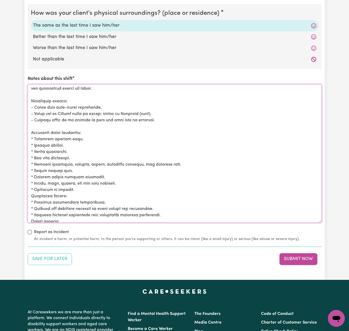
click at [34, 134] on textarea "Notes about this shift" at bounding box center [175, 153] width 294 height 138
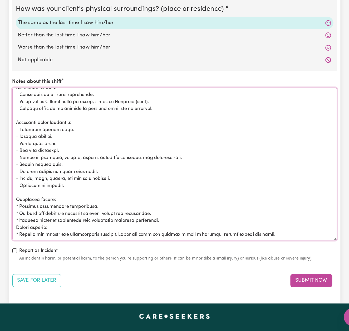
scroll to position [137, 0]
click at [28, 182] on textarea "Notes about this shift" at bounding box center [175, 179] width 294 height 138
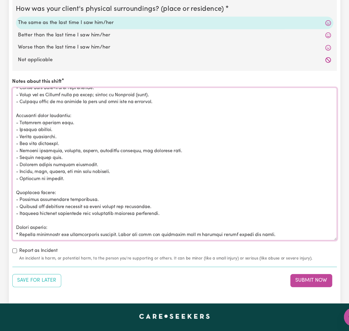
scroll to position [144, 0]
click at [28, 209] on textarea "Notes about this shift" at bounding box center [175, 179] width 294 height 138
click at [255, 207] on textarea "Notes about this shift" at bounding box center [175, 179] width 294 height 138
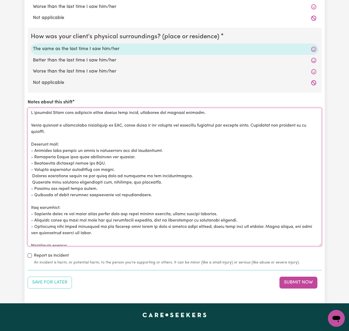
scroll to position [0, 0]
click at [32, 174] on textarea "Notes about this shift" at bounding box center [175, 177] width 294 height 138
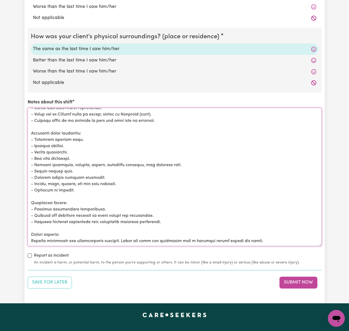
scroll to position [150, 0]
click at [277, 229] on textarea "Notes about this shift" at bounding box center [175, 177] width 294 height 138
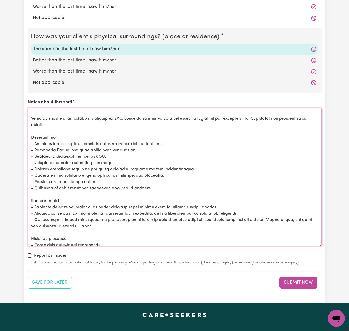
scroll to position [0, 0]
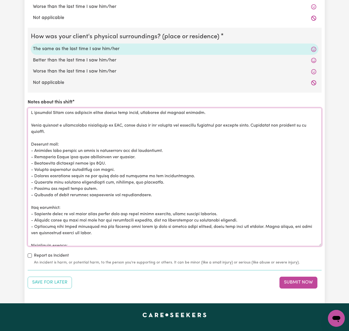
drag, startPoint x: 33, startPoint y: 234, endPoint x: 4, endPoint y: 85, distance: 151.6
drag, startPoint x: 322, startPoint y: 185, endPoint x: 148, endPoint y: 195, distance: 174.6
click at [148, 195] on textarea "Notes about this shift" at bounding box center [175, 177] width 294 height 138
click at [160, 163] on textarea "Notes about this shift" at bounding box center [175, 177] width 294 height 138
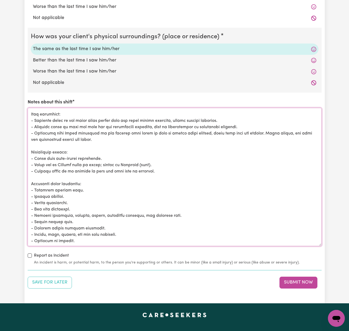
scroll to position [101, 0]
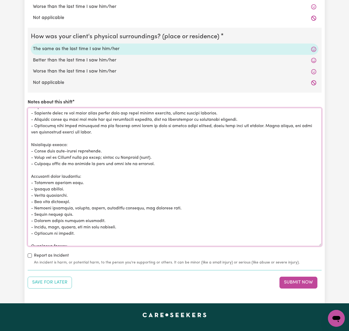
click at [164, 161] on textarea "Notes about this shift" at bounding box center [175, 177] width 294 height 138
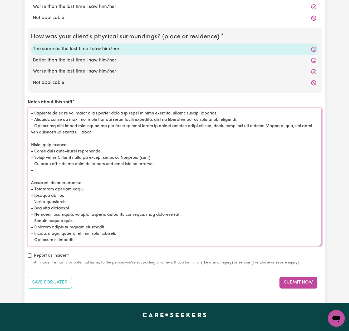
paste textarea "Next review [DATE]."
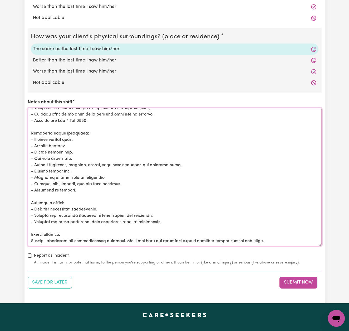
scroll to position [156, 0]
type textarea "I assisted [PERSON_NAME] with community access during this shift, including his…"
click at [289, 279] on button "Submit Now" at bounding box center [298, 282] width 38 height 12
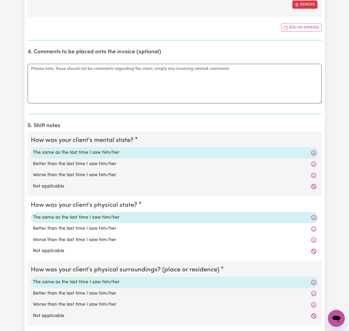
scroll to position [275, 0]
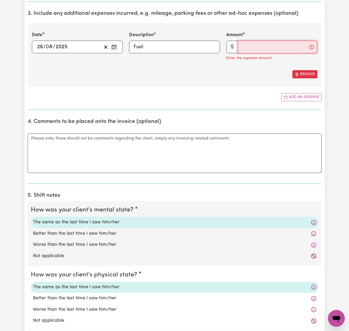
click at [287, 46] on input "Amount" at bounding box center [277, 47] width 79 height 13
drag, startPoint x: 250, startPoint y: 46, endPoint x: 234, endPoint y: 43, distance: 16.6
click at [234, 43] on div "$ 7" at bounding box center [271, 47] width 91 height 13
type input "6.50"
click at [234, 72] on div "Remove" at bounding box center [175, 74] width 286 height 8
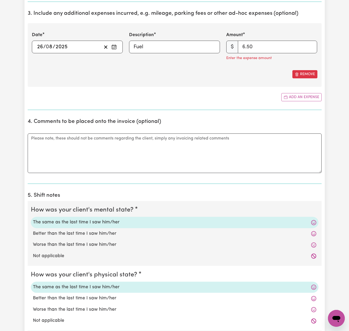
click at [250, 94] on div "Add an expense" at bounding box center [175, 97] width 294 height 8
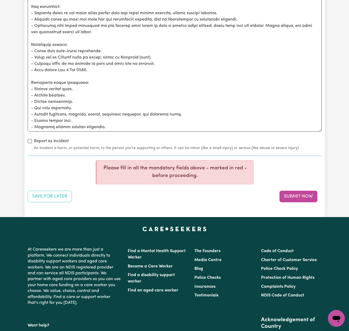
scroll to position [87, 0]
click at [291, 191] on button "Submit Now" at bounding box center [298, 196] width 38 height 12
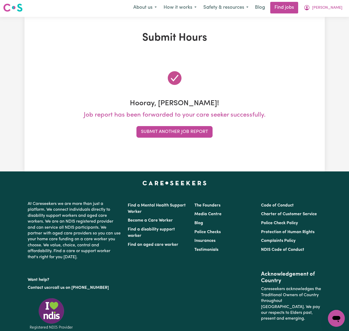
scroll to position [0, 0]
